Goal: Task Accomplishment & Management: Use online tool/utility

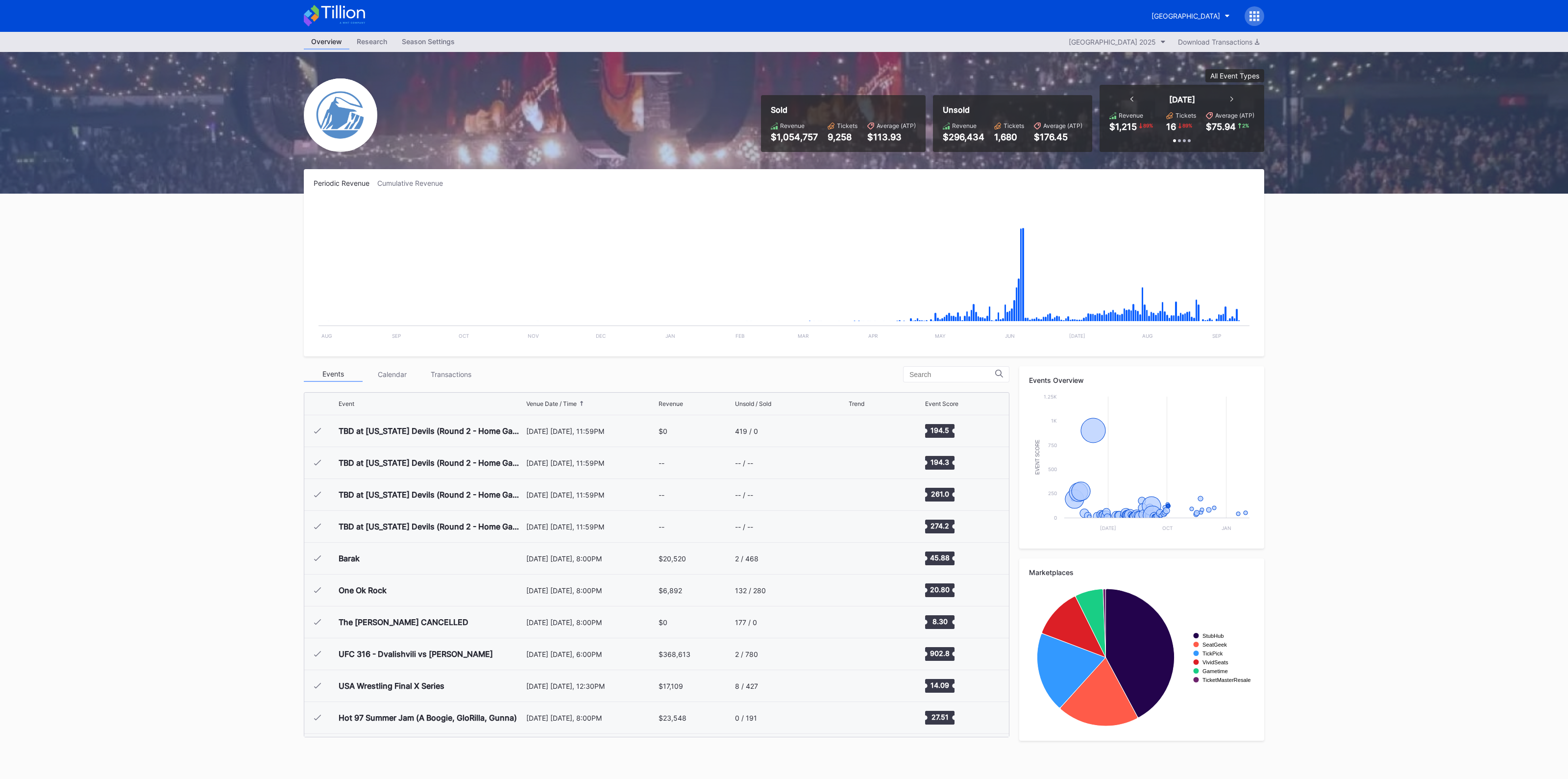
scroll to position [1306, 0]
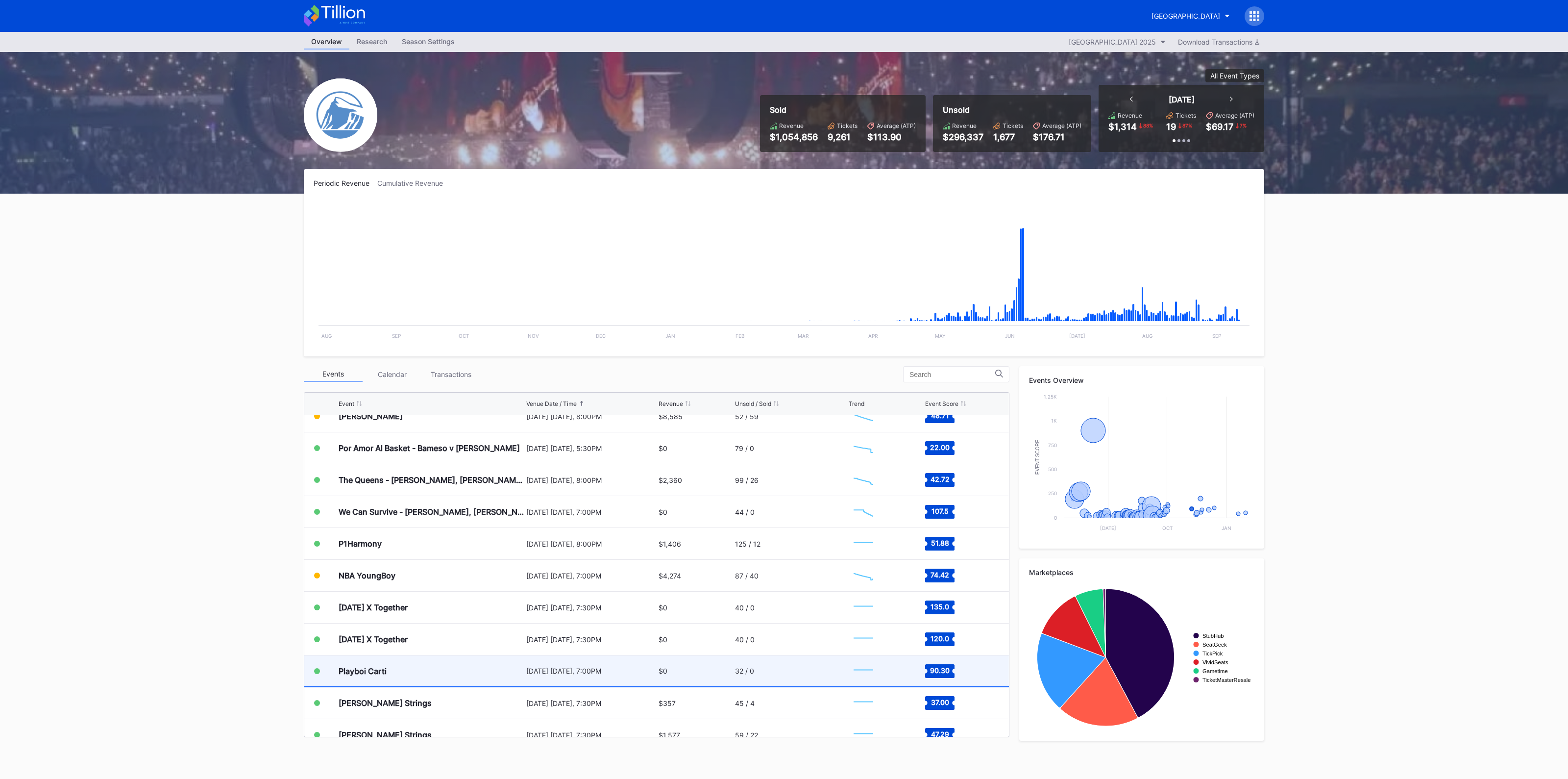
scroll to position [1367, 0]
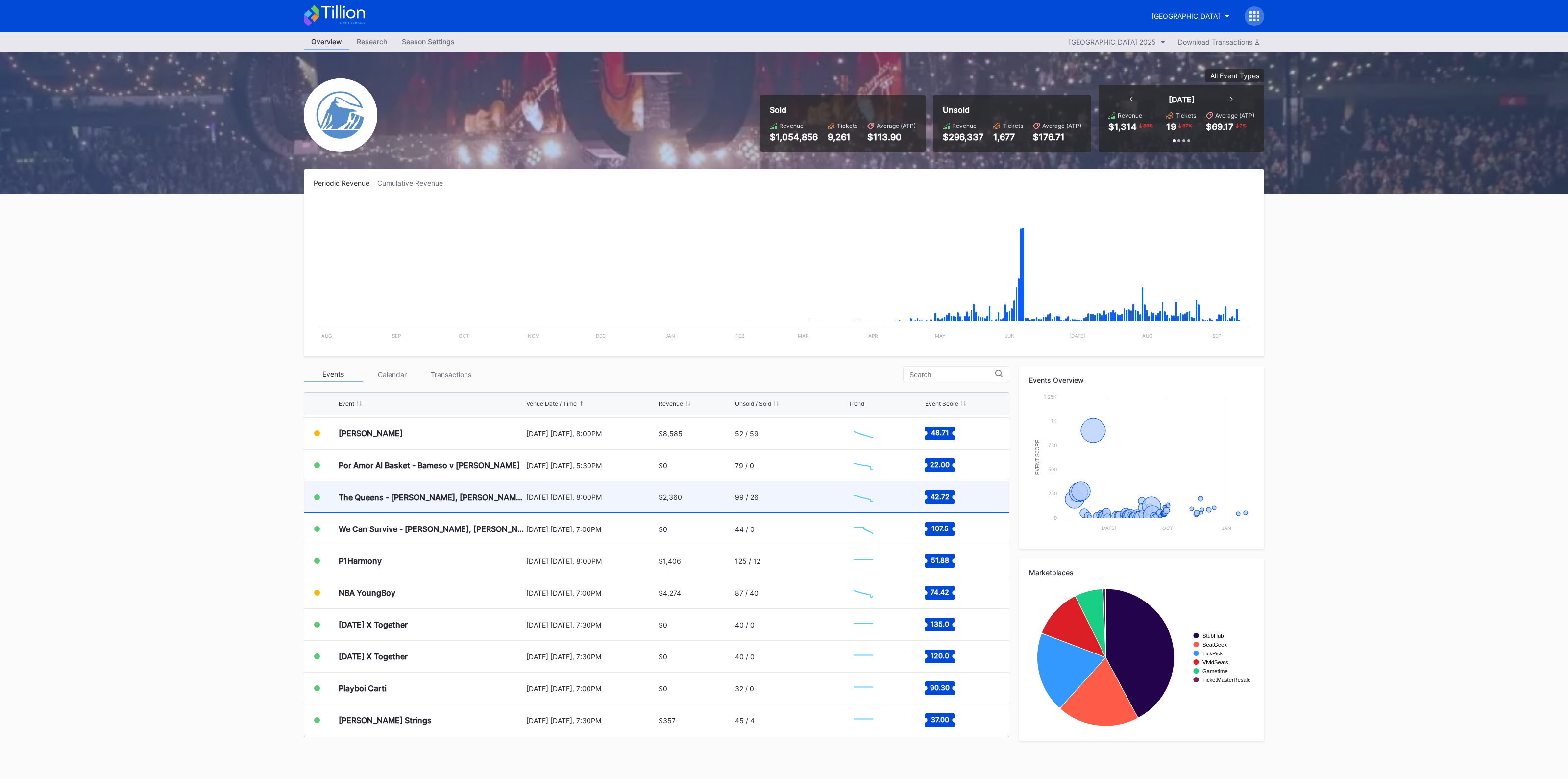
click at [491, 490] on div "The Queens - [PERSON_NAME], [PERSON_NAME], [PERSON_NAME], and [PERSON_NAME]" at bounding box center [431, 497] width 185 height 31
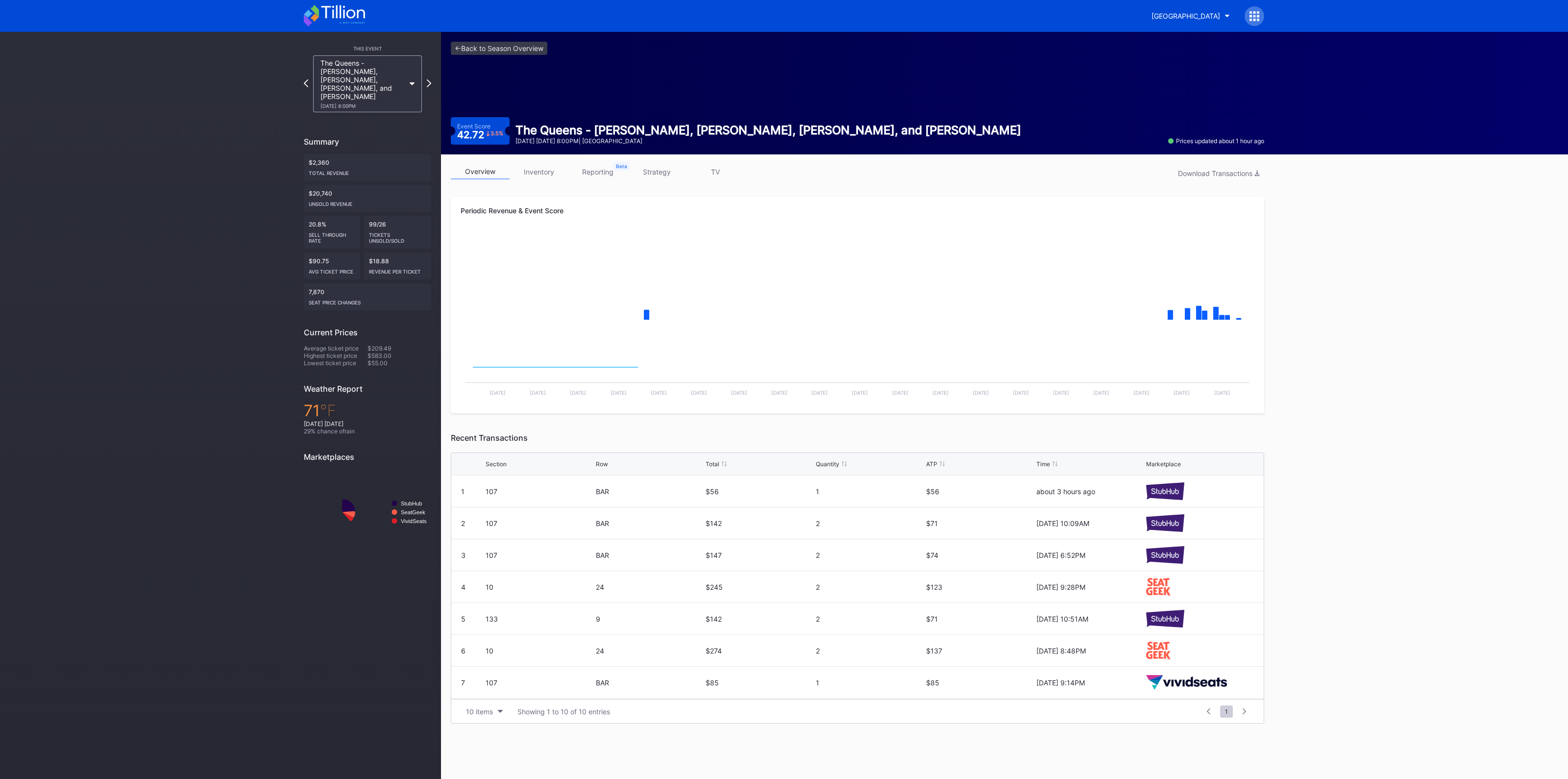
click at [543, 168] on link "inventory" at bounding box center [539, 172] width 59 height 15
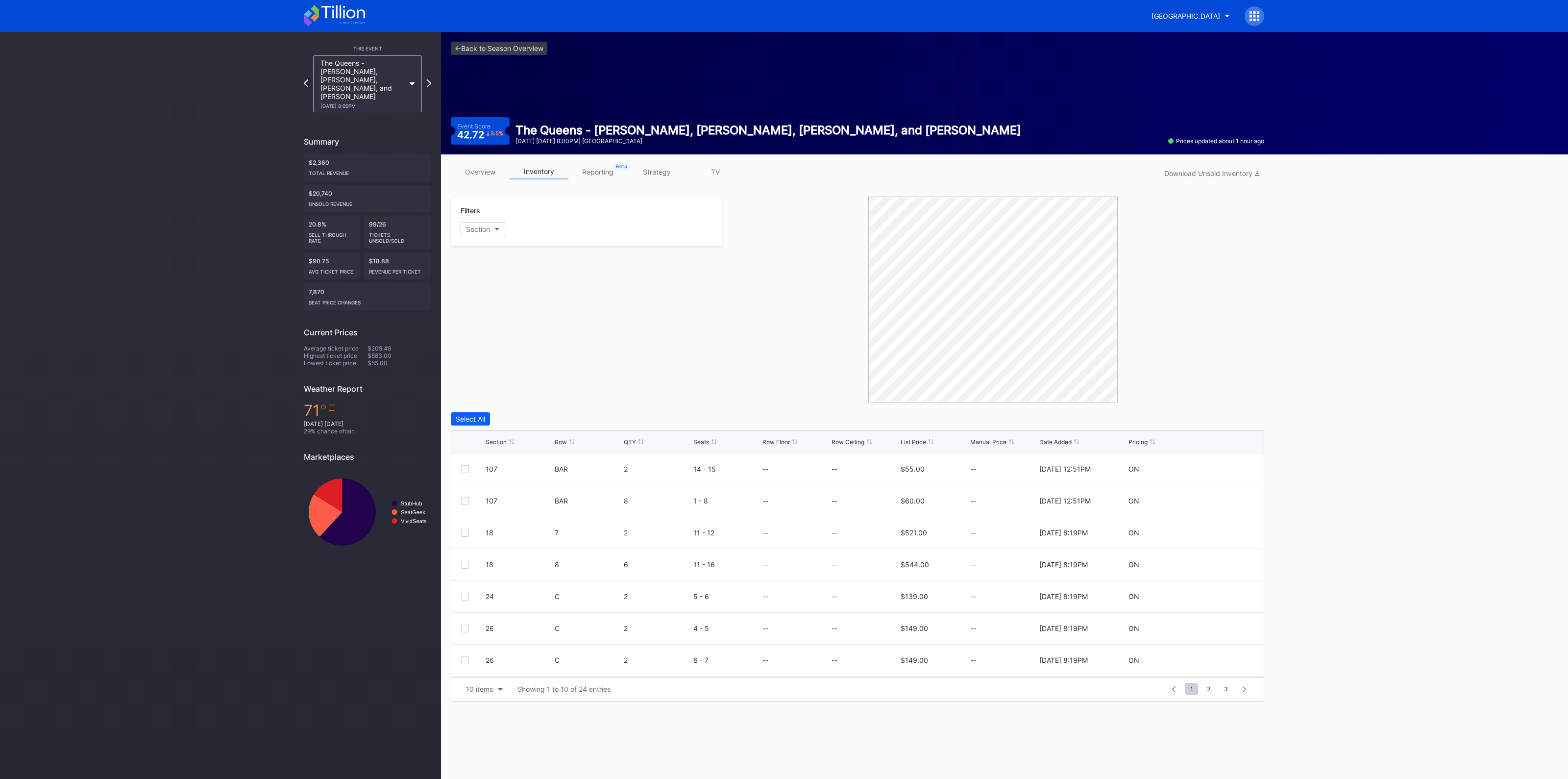
click at [492, 438] on div "Section" at bounding box center [496, 442] width 21 height 8
click at [484, 682] on button "10 items" at bounding box center [484, 688] width 46 height 13
click at [487, 660] on div "200 items" at bounding box center [485, 663] width 32 height 8
